Goal: Transaction & Acquisition: Purchase product/service

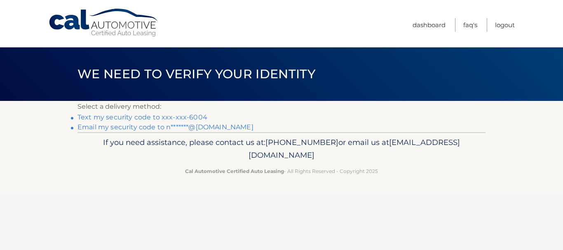
click at [145, 116] on link "Text my security code to xxx-xxx-6004" at bounding box center [142, 117] width 130 height 8
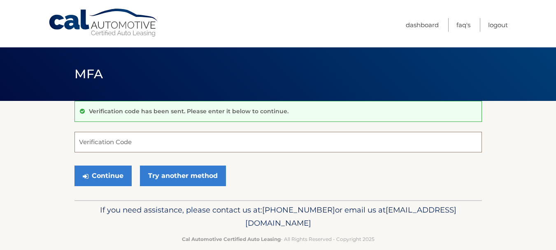
click at [117, 137] on input "Verification Code" at bounding box center [279, 142] width 408 height 21
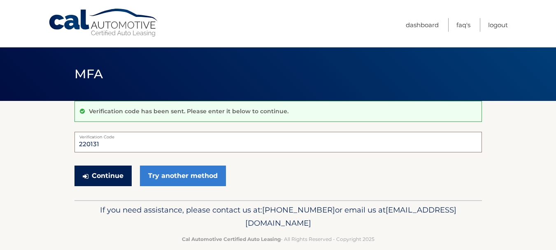
type input "220131"
click at [101, 177] on button "Continue" at bounding box center [103, 176] width 57 height 21
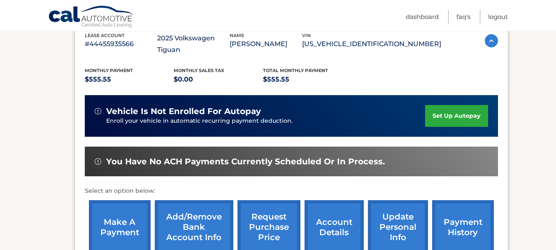
scroll to position [165, 0]
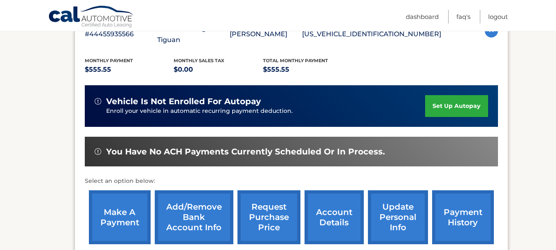
click at [110, 201] on link "make a payment" at bounding box center [120, 217] width 62 height 54
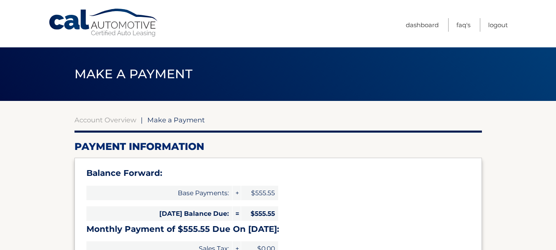
select select "NTJjZmY2YzYtMjRkMS00OTY5LWJiYWQtYjg1YzIwMDBjZDI3"
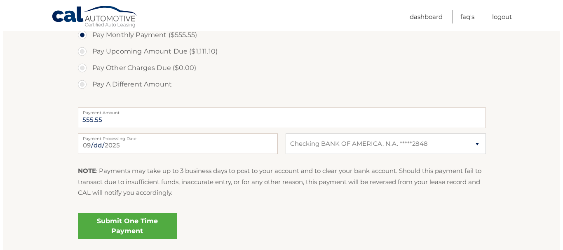
scroll to position [330, 0]
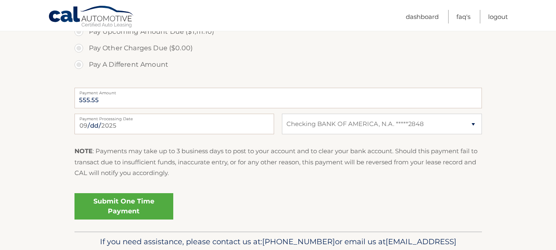
click at [141, 207] on link "Submit One Time Payment" at bounding box center [124, 206] width 99 height 26
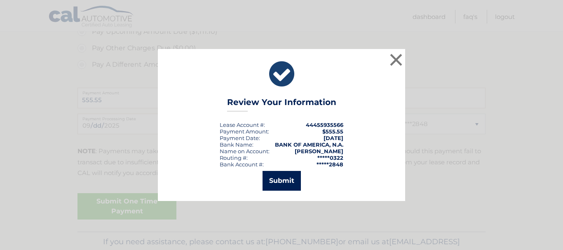
click at [274, 182] on button "Submit" at bounding box center [281, 181] width 38 height 20
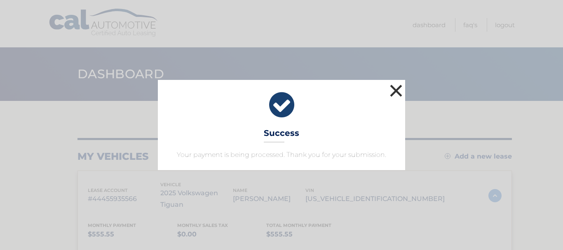
click at [394, 90] on button "×" at bounding box center [396, 90] width 16 height 16
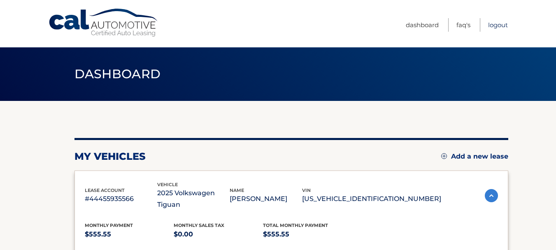
click at [497, 22] on link "Logout" at bounding box center [499, 25] width 20 height 14
